Goal: Book appointment/travel/reservation

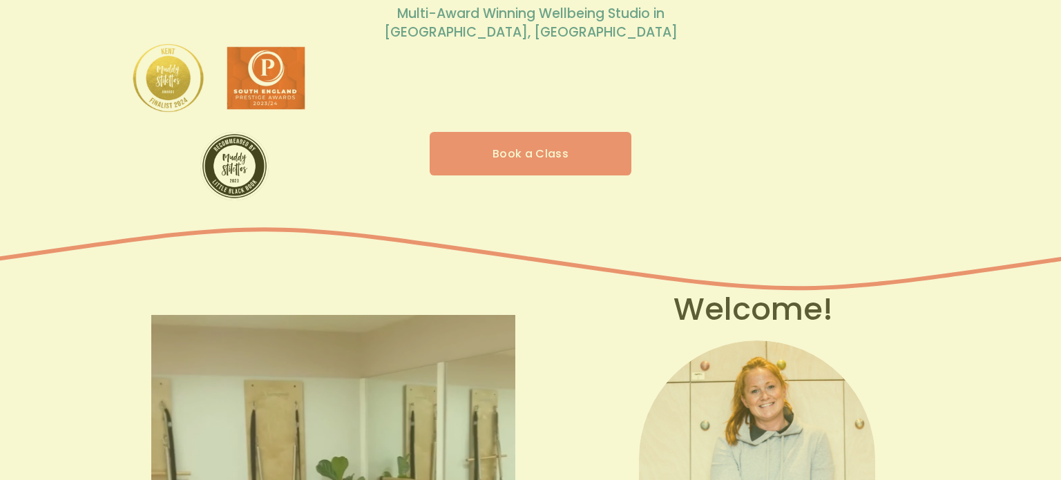
scroll to position [261, 0]
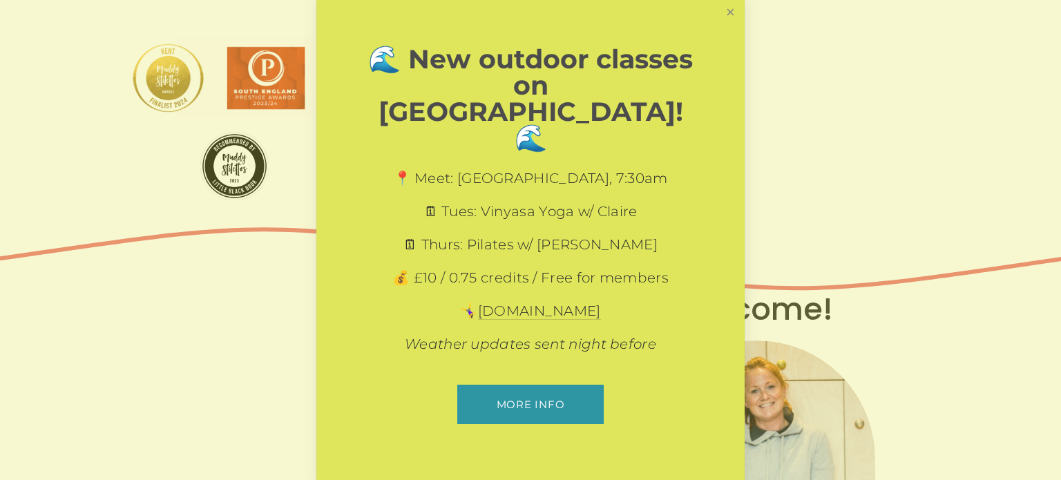
click at [730, 24] on link "Close" at bounding box center [731, 12] width 24 height 24
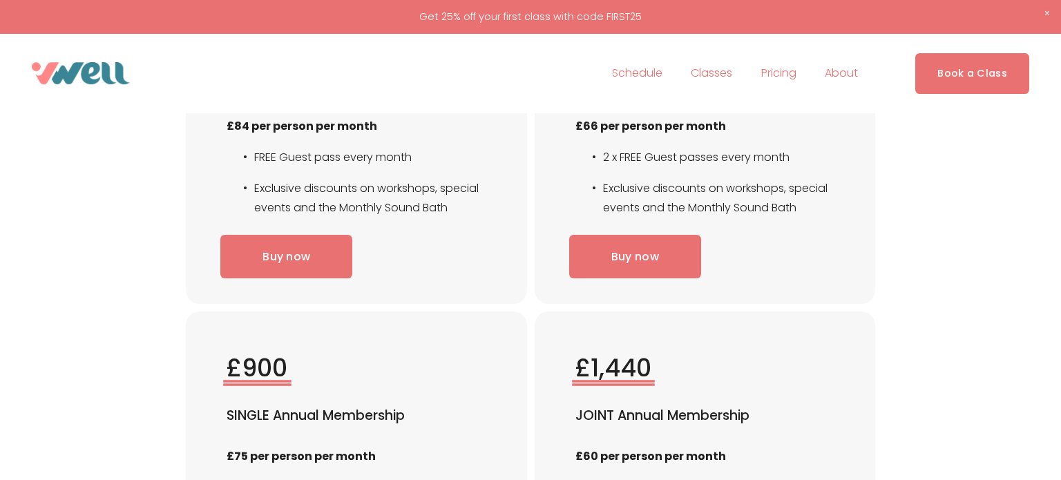
scroll to position [3057, 0]
click at [628, 73] on link "Schedule" at bounding box center [637, 73] width 50 height 22
